Goal: Navigation & Orientation: Find specific page/section

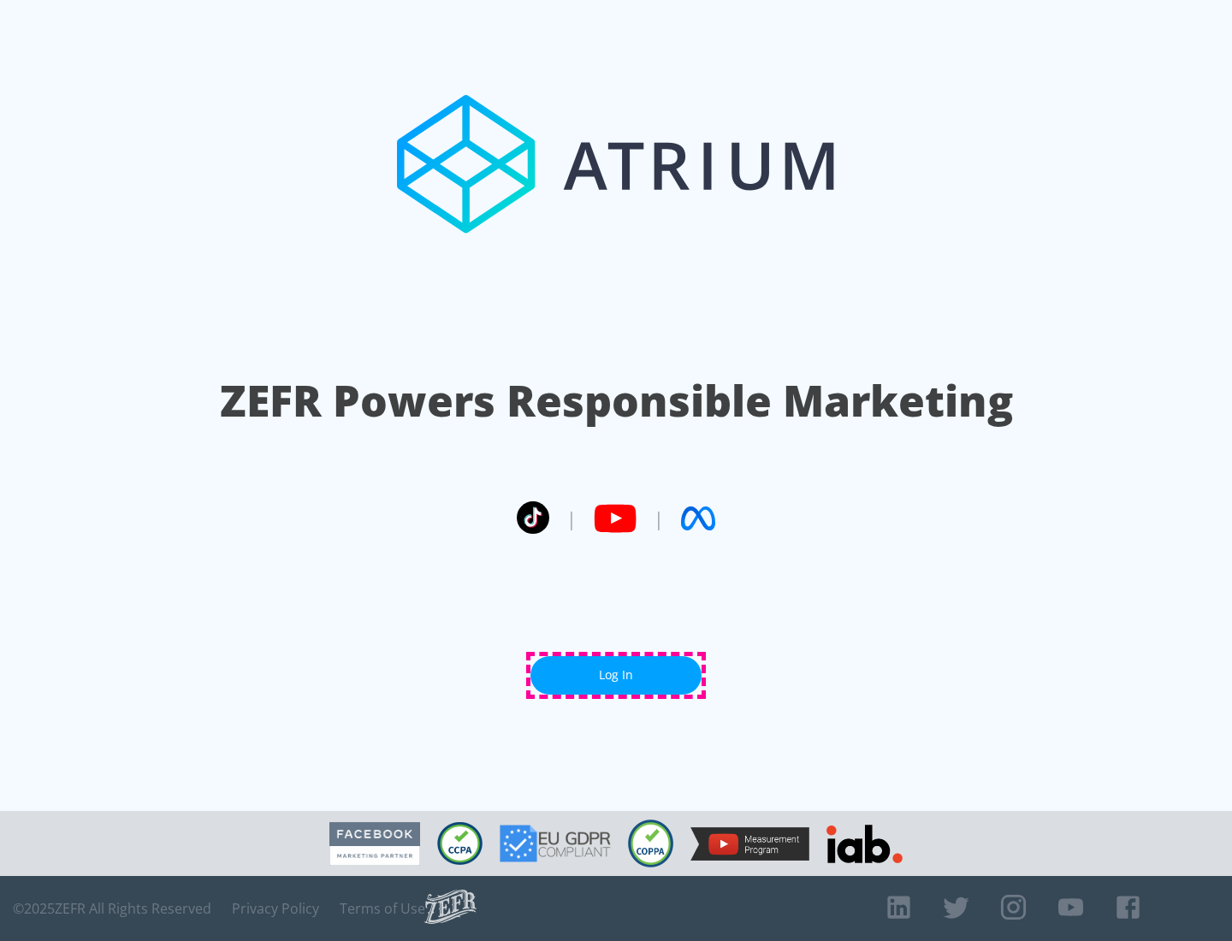
click at [616, 675] on link "Log In" at bounding box center [616, 675] width 171 height 39
